Goal: Find specific page/section: Find specific page/section

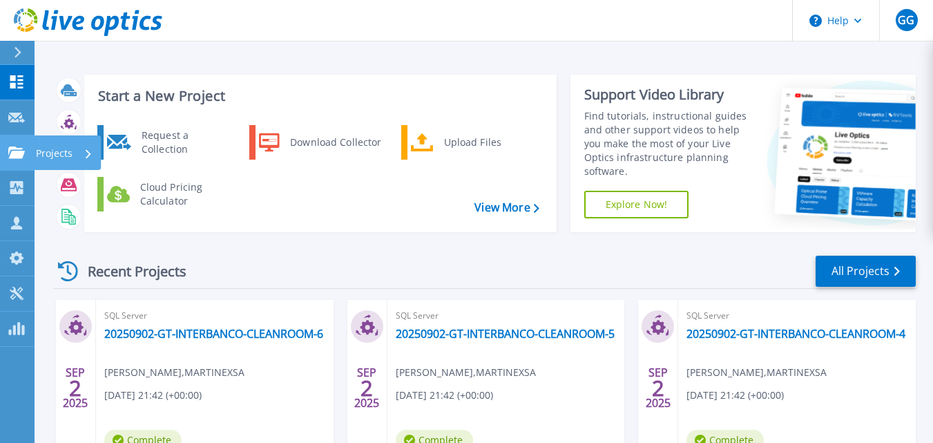
click at [17, 150] on icon at bounding box center [16, 152] width 17 height 12
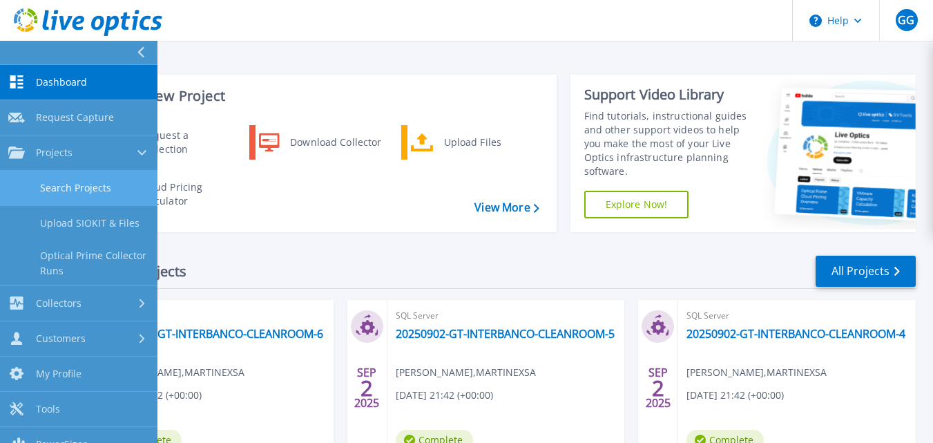
click at [86, 182] on link "Search Projects" at bounding box center [78, 188] width 157 height 35
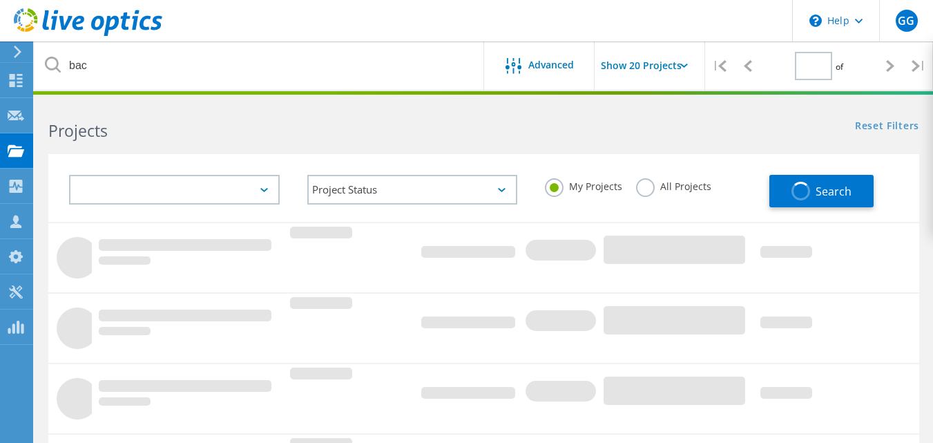
type input "1"
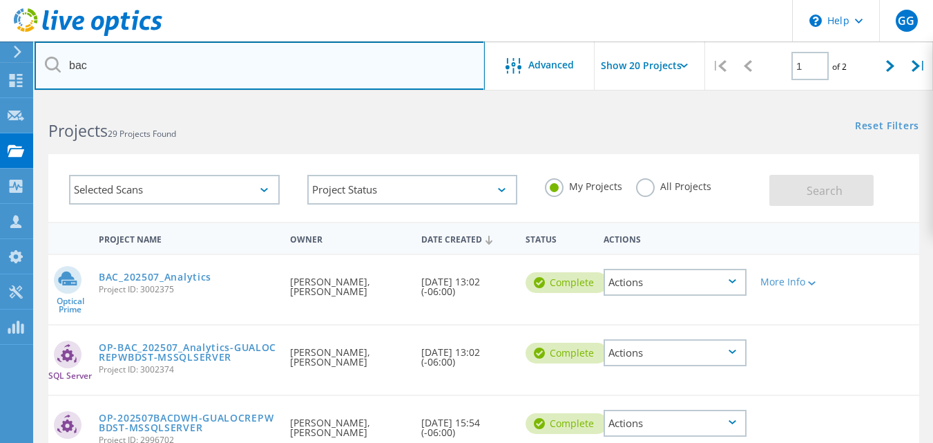
click at [116, 69] on input "bac" at bounding box center [260, 65] width 450 height 48
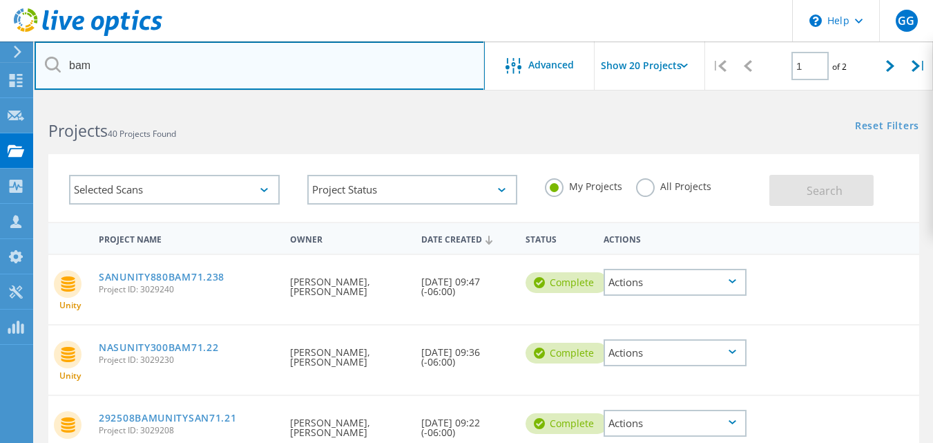
click at [116, 69] on input "bam" at bounding box center [260, 65] width 450 height 48
click at [213, 68] on input "bam" at bounding box center [260, 65] width 450 height 48
type input "b"
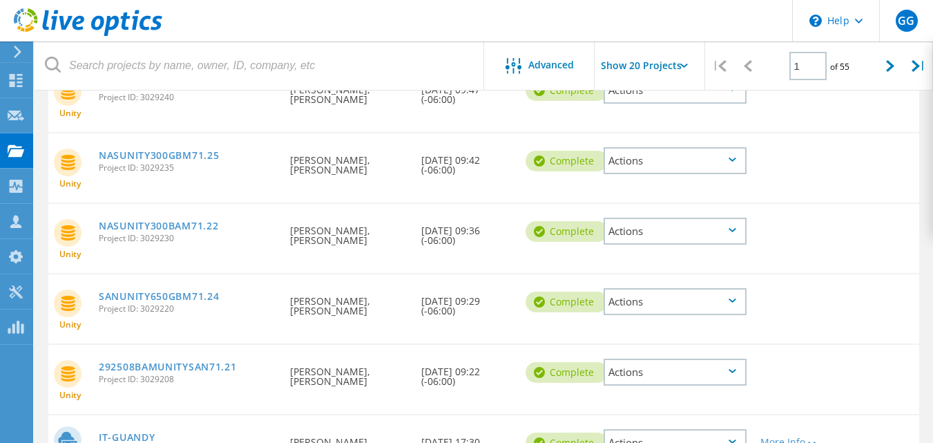
scroll to position [828, 0]
